Goal: Navigation & Orientation: Understand site structure

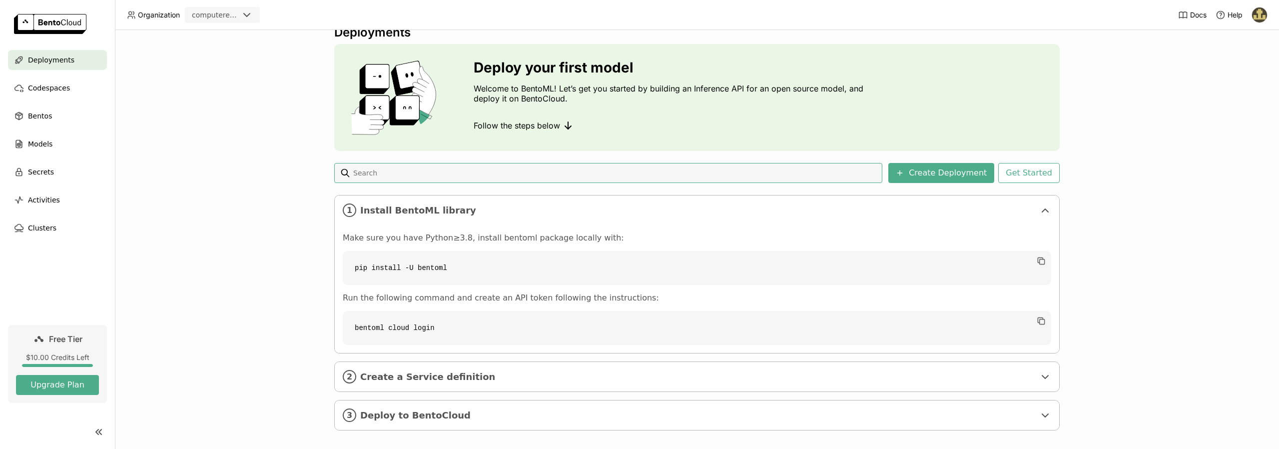
scroll to position [24, 0]
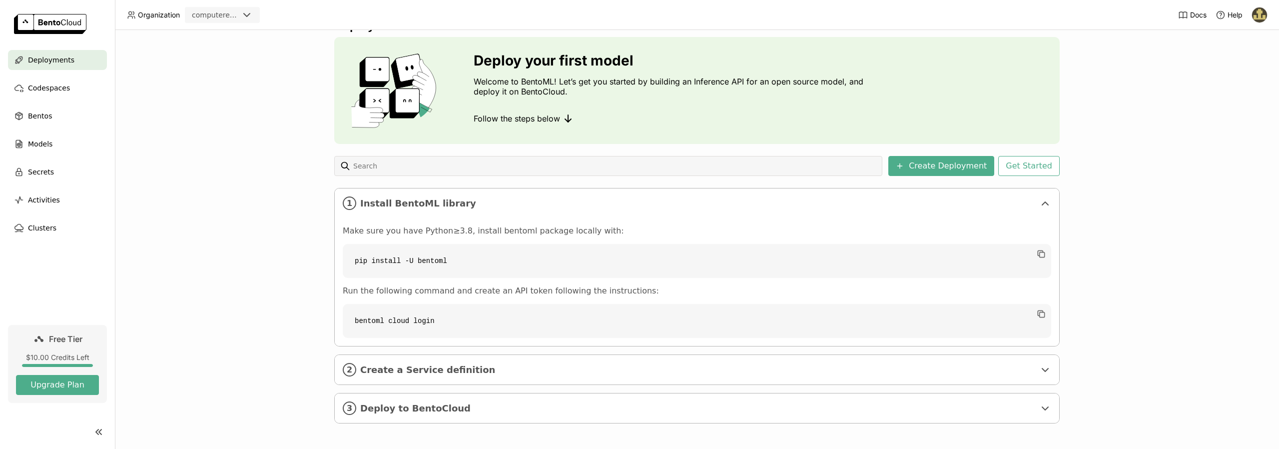
click at [501, 258] on code "pip install -U bentoml" at bounding box center [697, 261] width 709 height 34
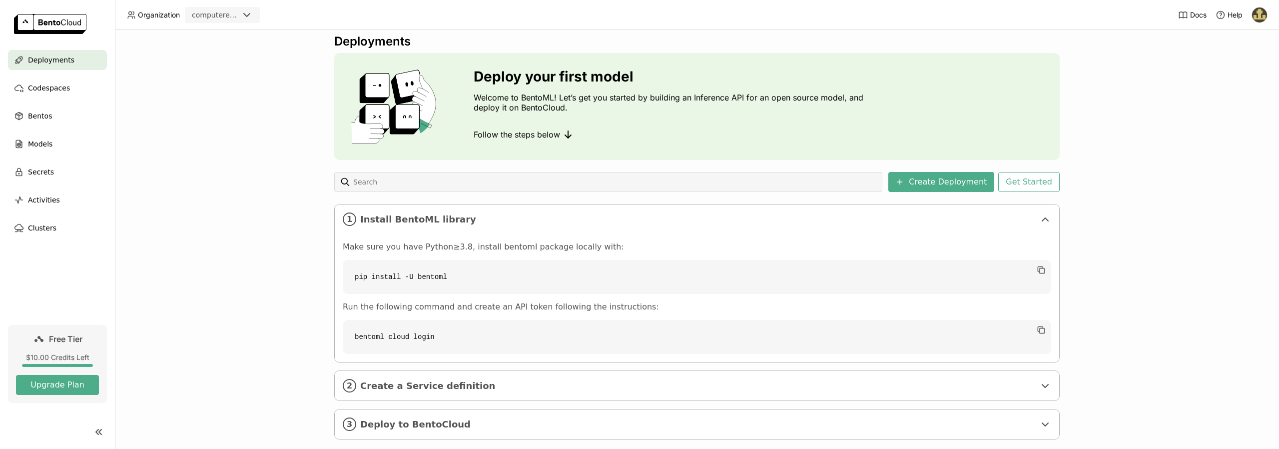
scroll to position [0, 0]
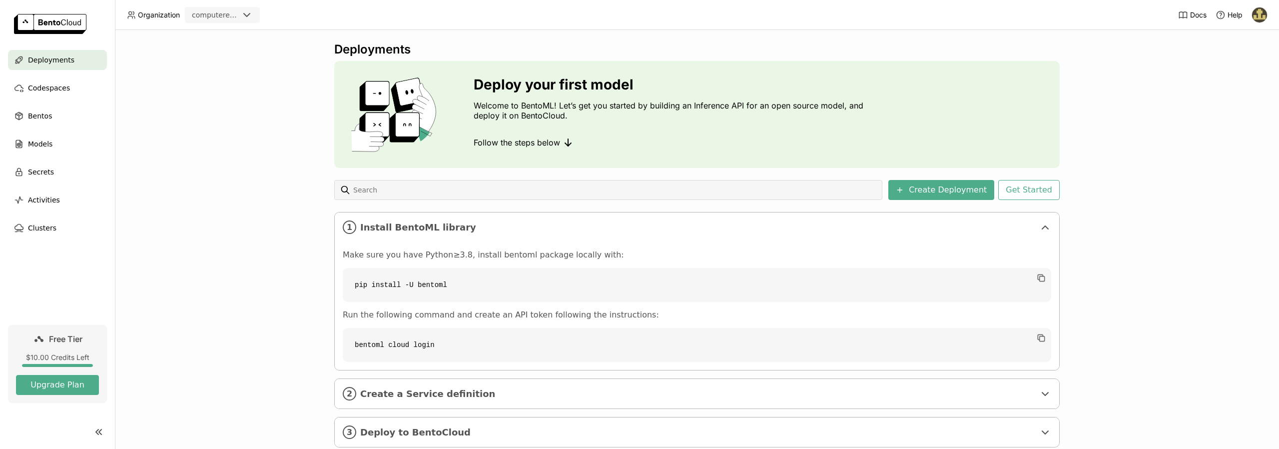
click at [57, 62] on span "Deployments" at bounding box center [51, 60] width 46 height 12
click at [405, 287] on code "pip install -U bentoml" at bounding box center [697, 285] width 709 height 34
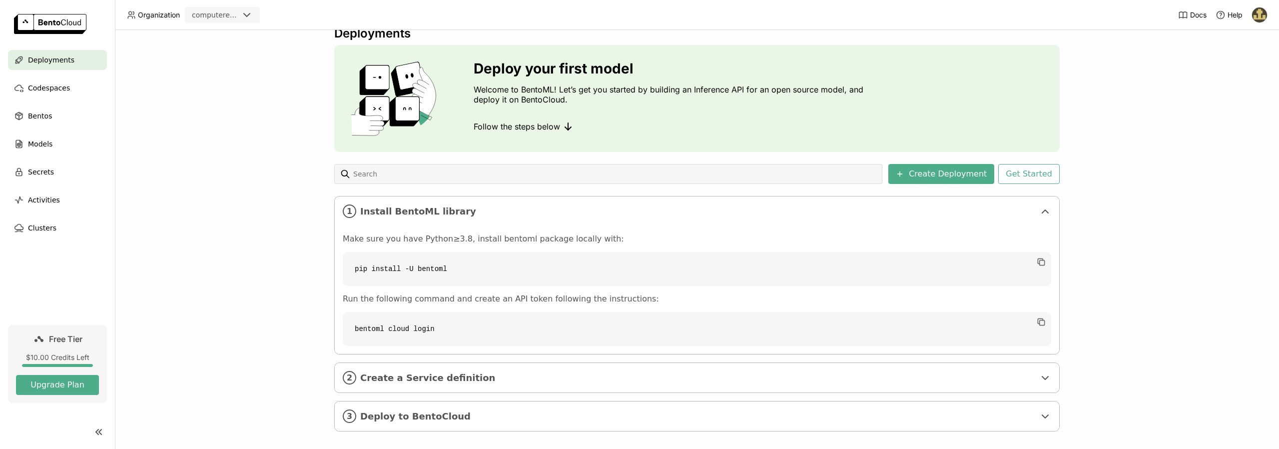
scroll to position [24, 0]
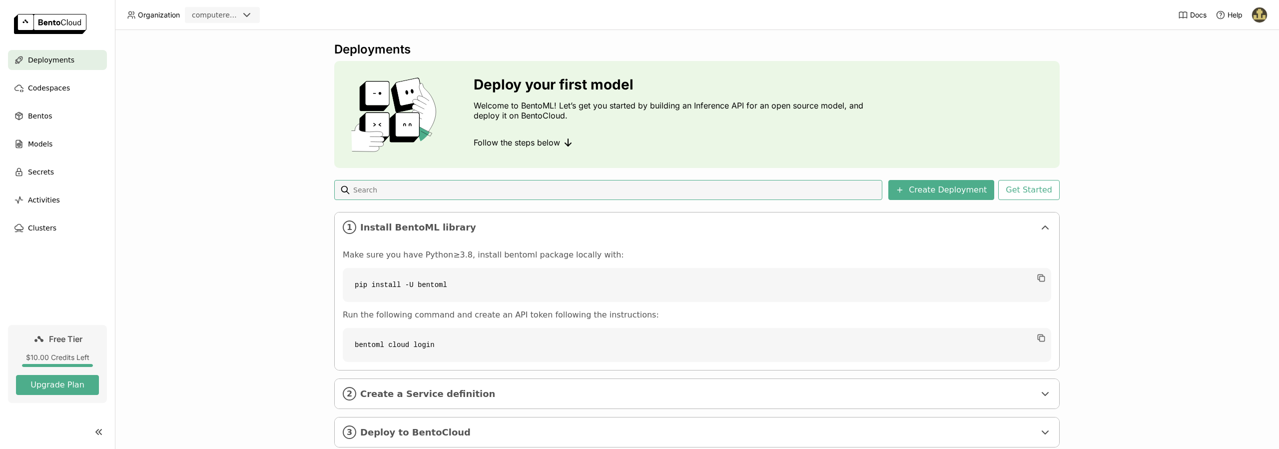
scroll to position [24, 0]
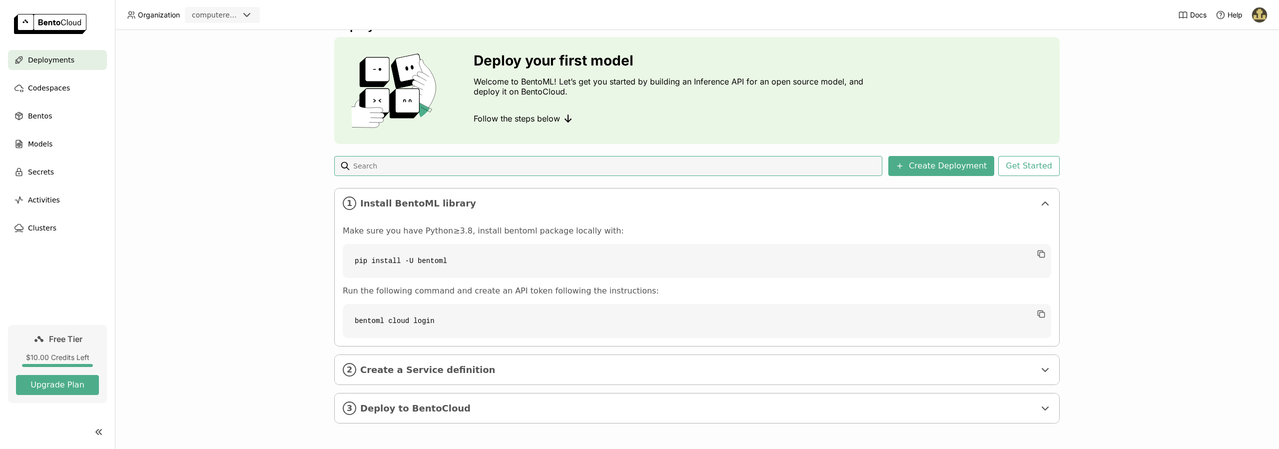
click at [49, 357] on div "$10.00 Credits Left" at bounding box center [57, 357] width 83 height 9
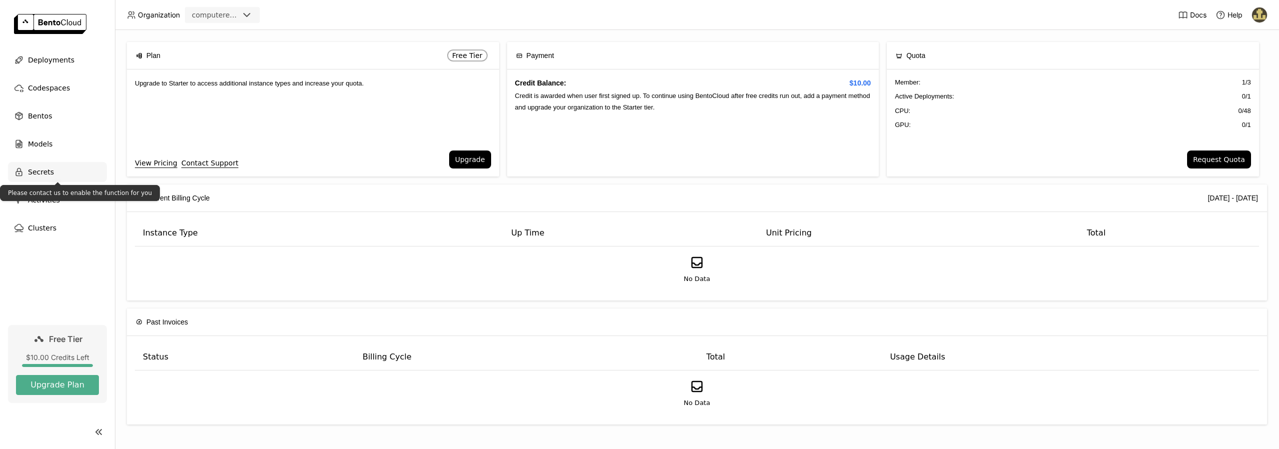
click at [39, 173] on span "Secrets" at bounding box center [41, 172] width 26 height 12
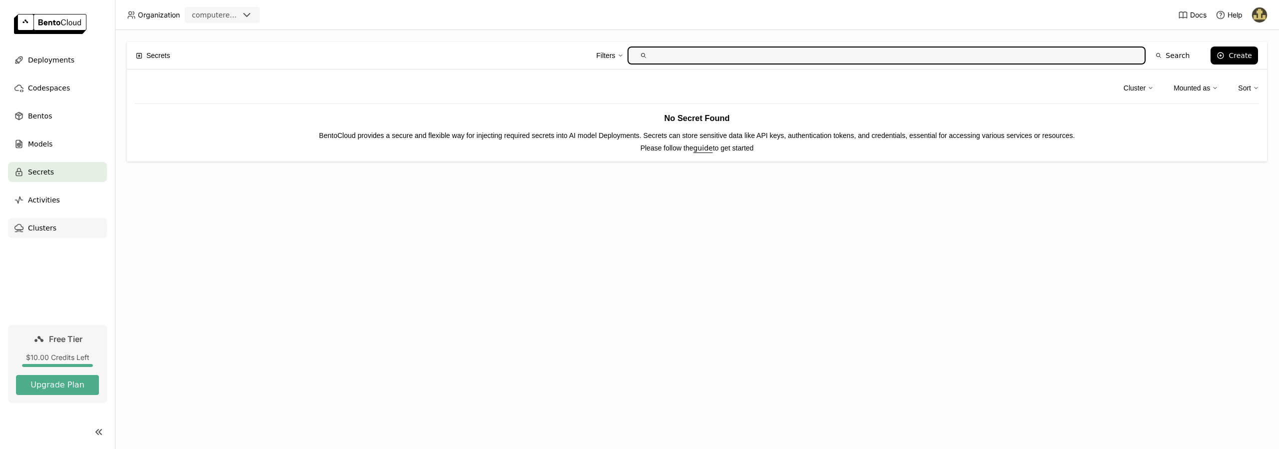
click at [53, 227] on div "Clusters" at bounding box center [57, 228] width 99 height 20
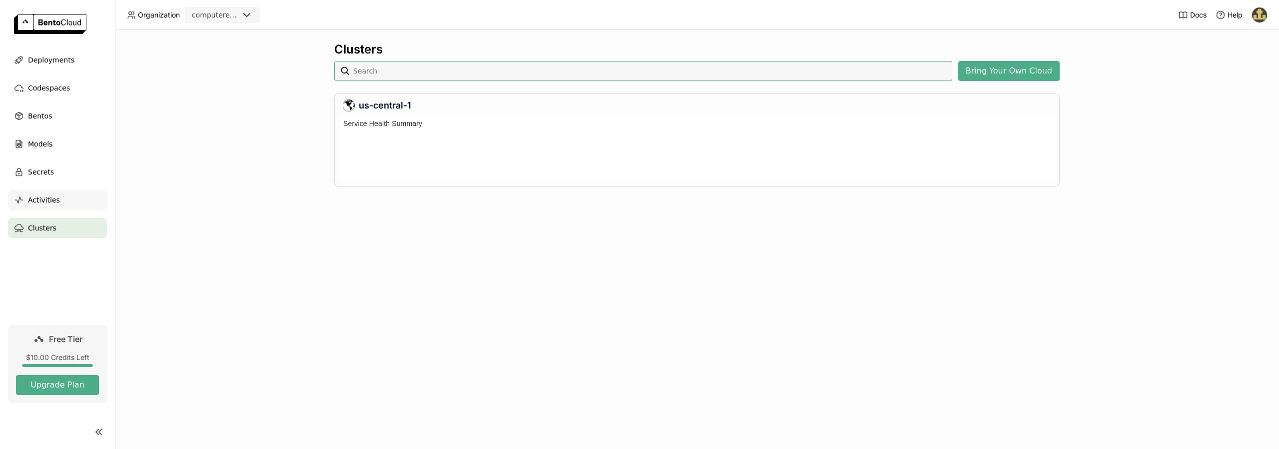
scroll to position [61, 712]
